Goal: Task Accomplishment & Management: Manage account settings

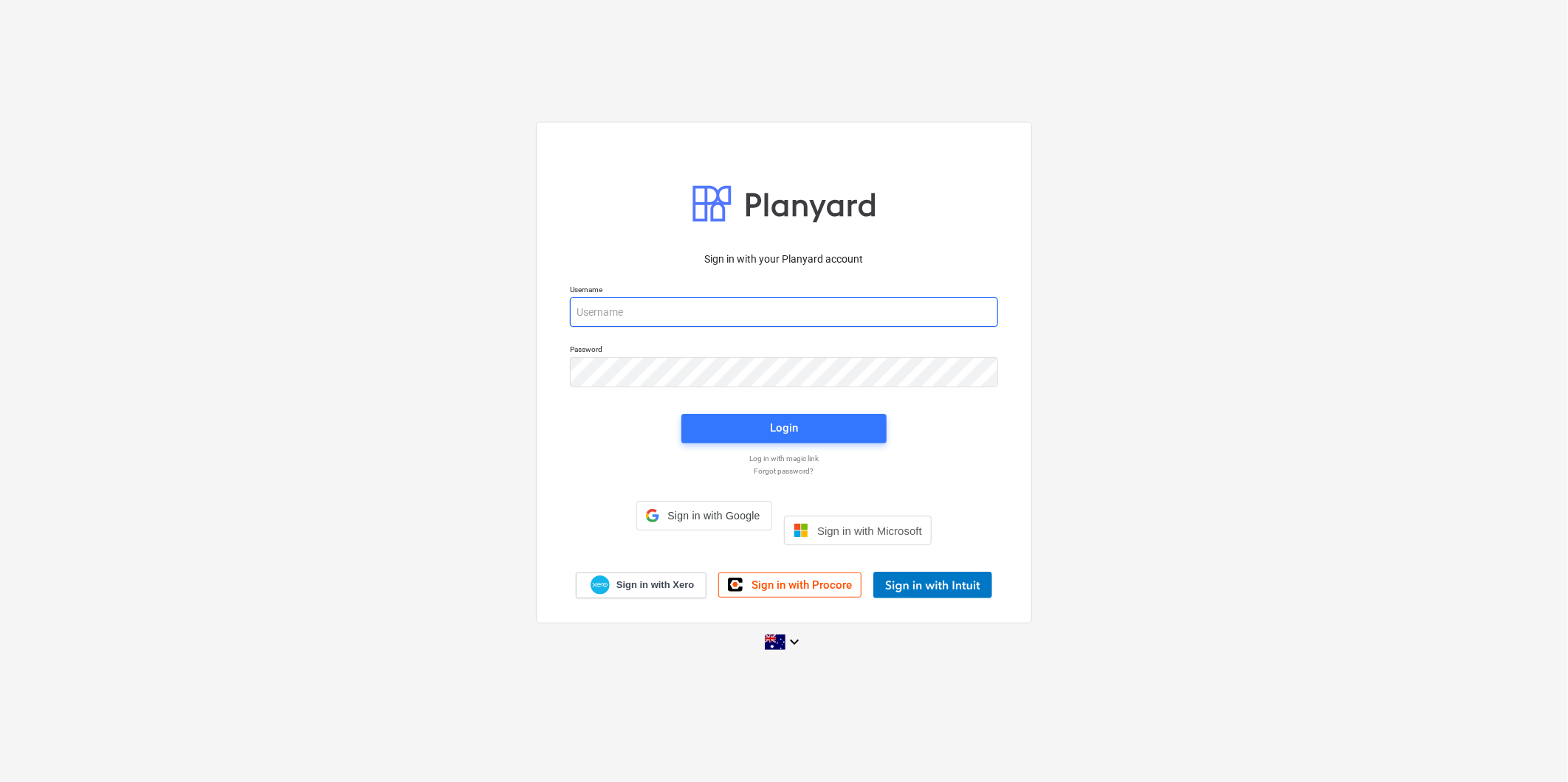
type input "[PERSON_NAME][EMAIL_ADDRESS][DOMAIN_NAME][PERSON_NAME]"
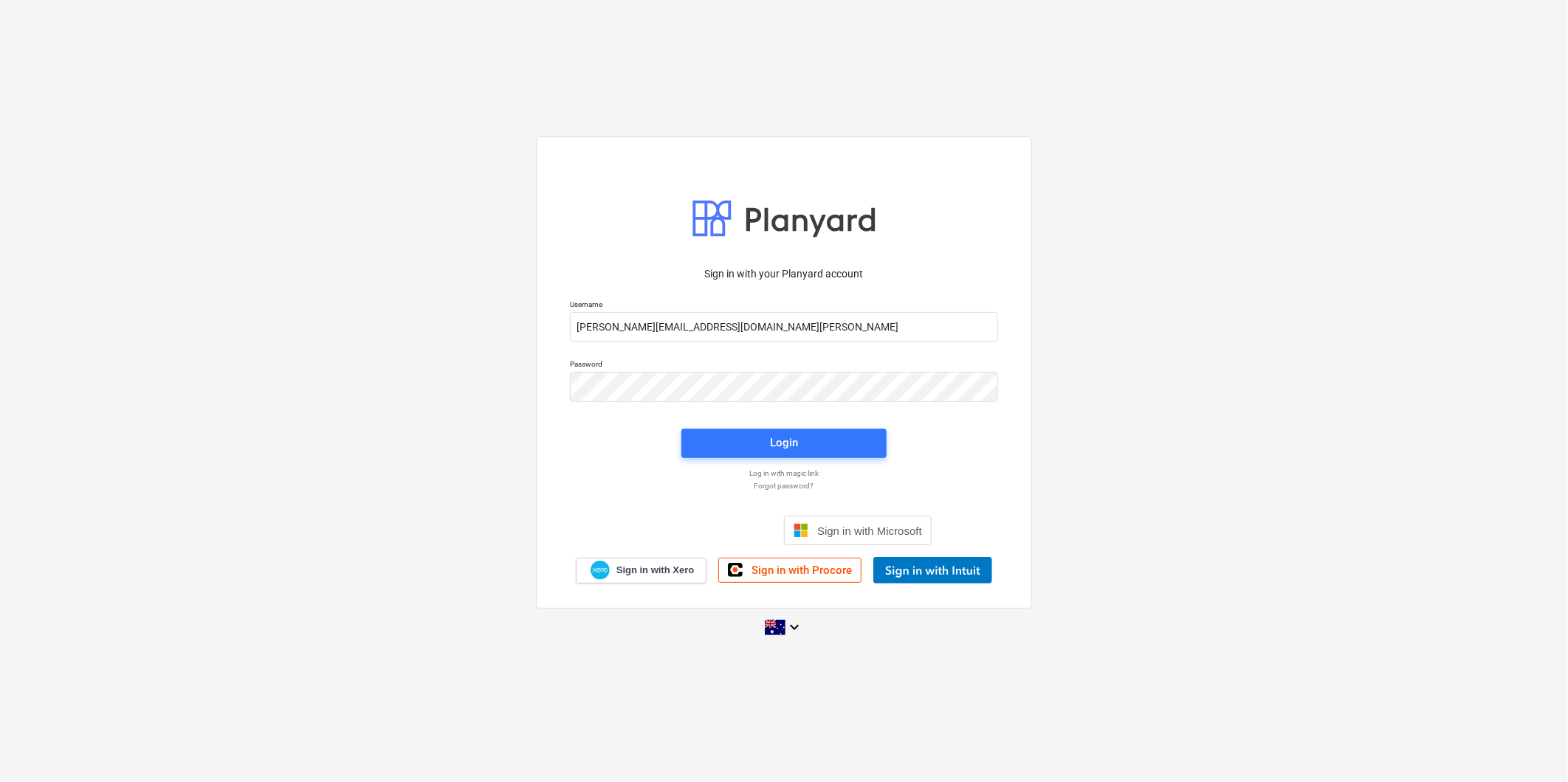
click at [740, 423] on div "Login" at bounding box center [784, 443] width 223 height 48
click at [740, 439] on span "Login" at bounding box center [784, 443] width 170 height 19
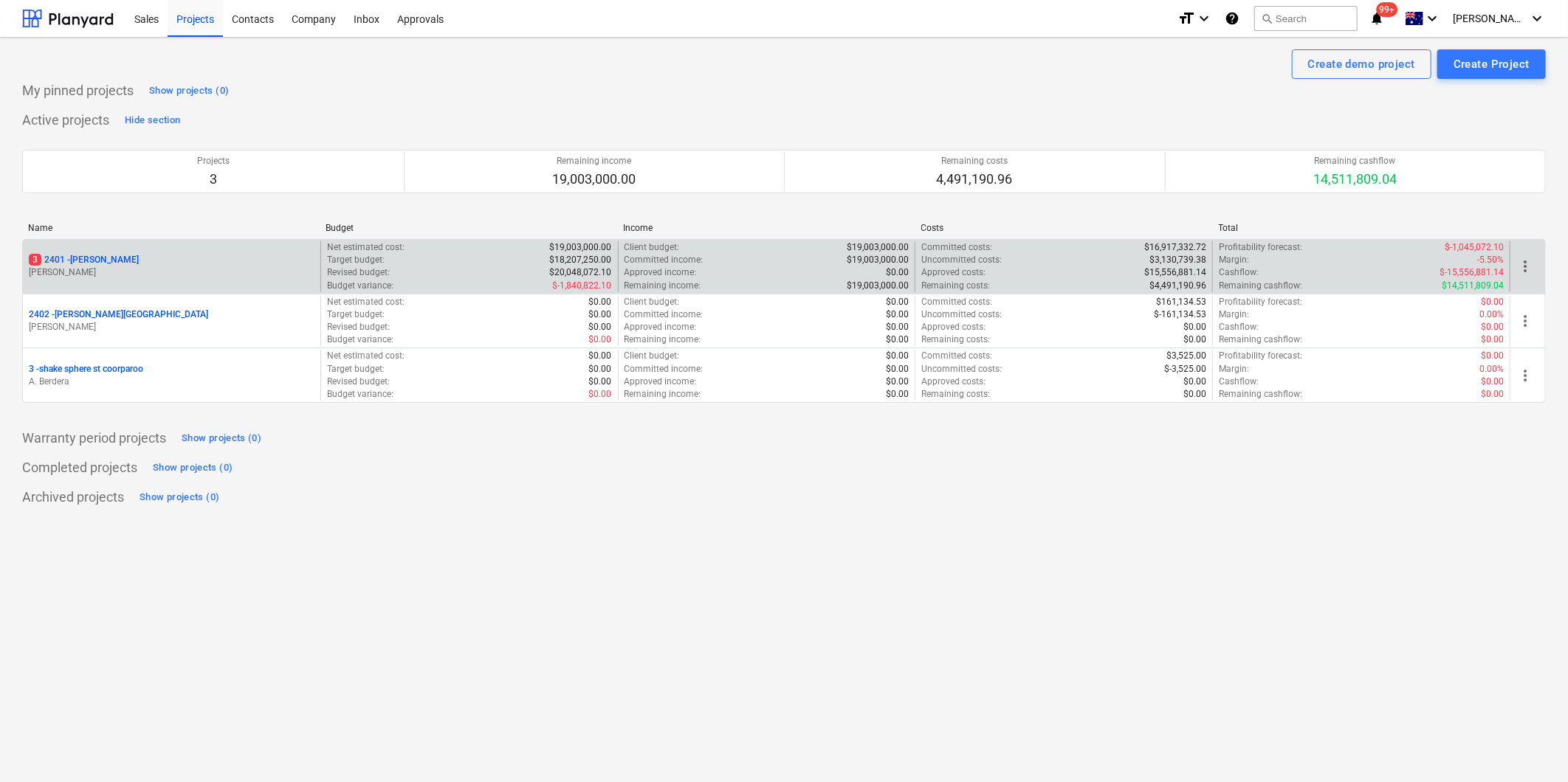
click at [93, 267] on p "[PERSON_NAME]" at bounding box center [172, 273] width 286 height 13
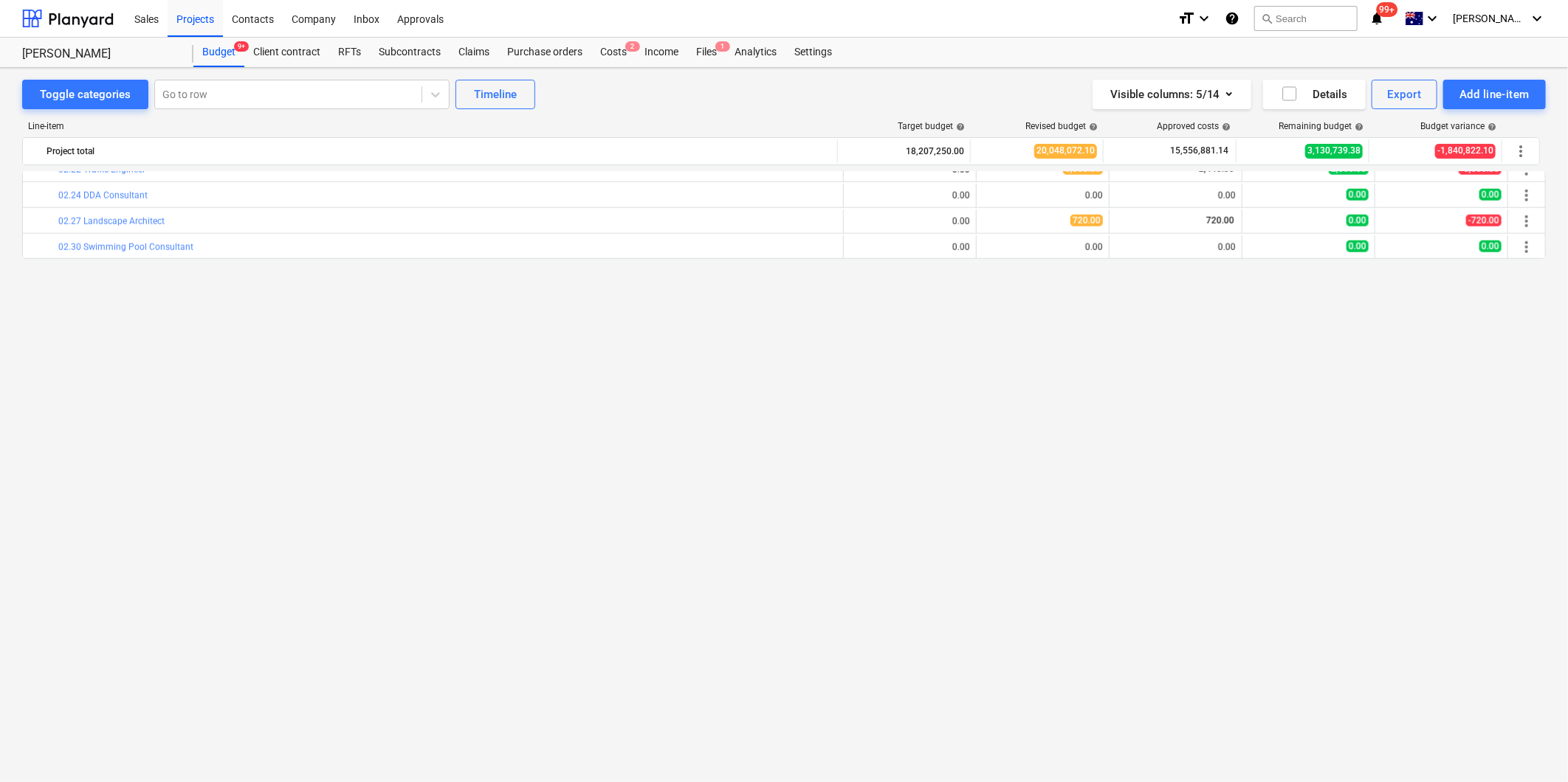
scroll to position [738, 0]
